Goal: Information Seeking & Learning: Learn about a topic

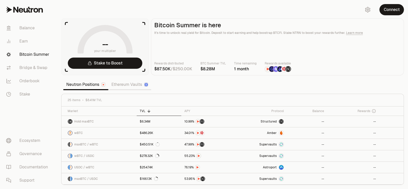
click at [130, 80] on link "Ethereum Vaults" at bounding box center [129, 85] width 43 height 10
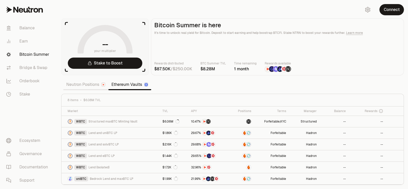
click at [88, 89] on link "Neutron Positions" at bounding box center [85, 85] width 45 height 10
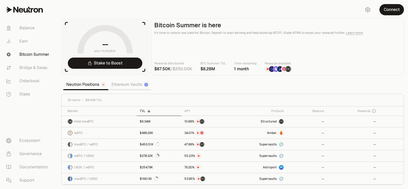
click at [123, 85] on link "Ethereum Vaults" at bounding box center [129, 85] width 43 height 10
